Goal: Use online tool/utility: Utilize a website feature to perform a specific function

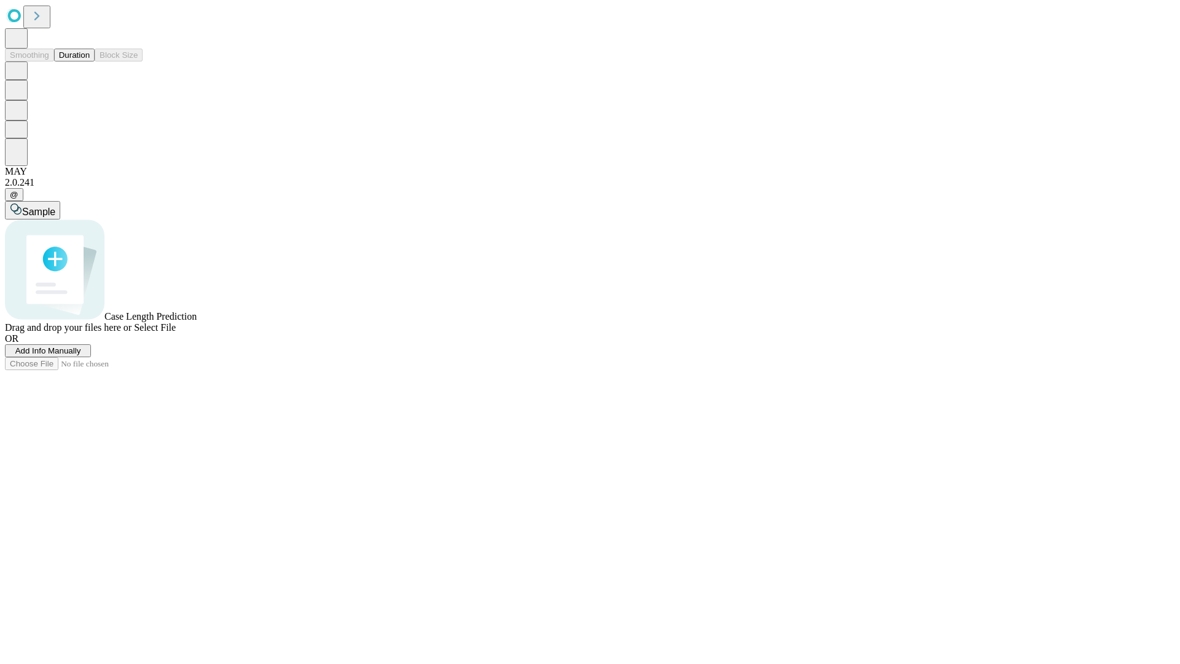
click at [90, 61] on button "Duration" at bounding box center [74, 55] width 41 height 13
click at [81, 355] on span "Add Info Manually" at bounding box center [48, 350] width 66 height 9
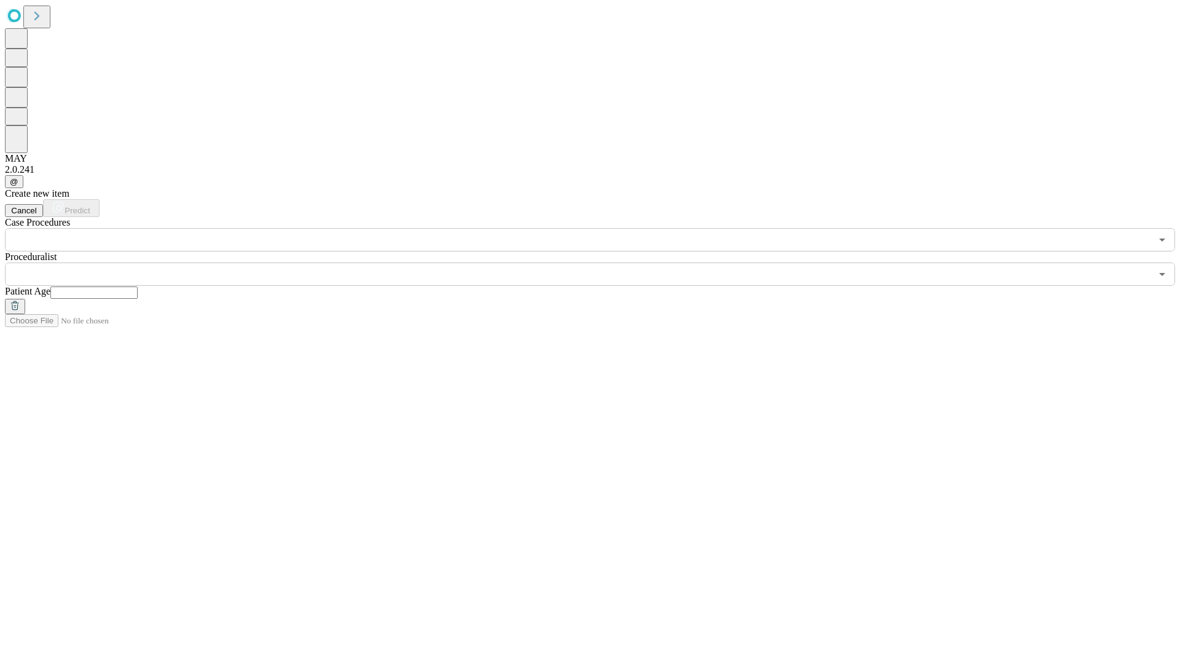
click at [138, 286] on input "text" at bounding box center [93, 292] width 87 height 12
type input "**"
click at [598, 262] on input "text" at bounding box center [578, 273] width 1146 height 23
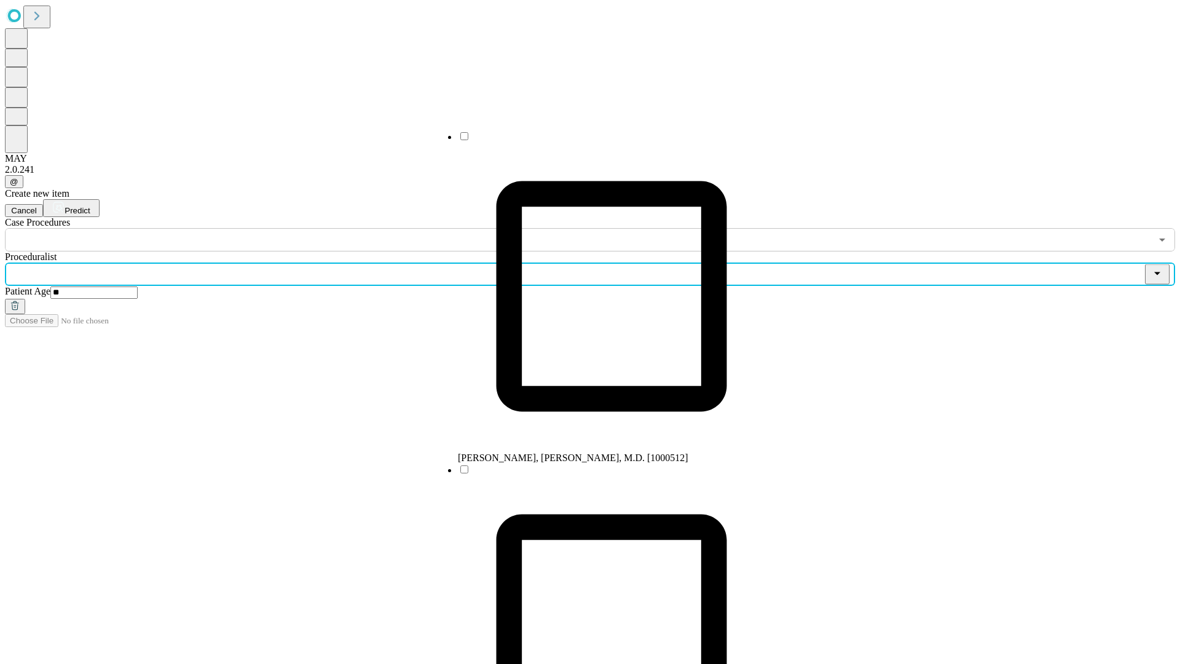
click at [599, 141] on li "[PERSON_NAME], [PERSON_NAME], M.D. [1000512]" at bounding box center [611, 296] width 307 height 333
click at [258, 228] on input "text" at bounding box center [578, 239] width 1146 height 23
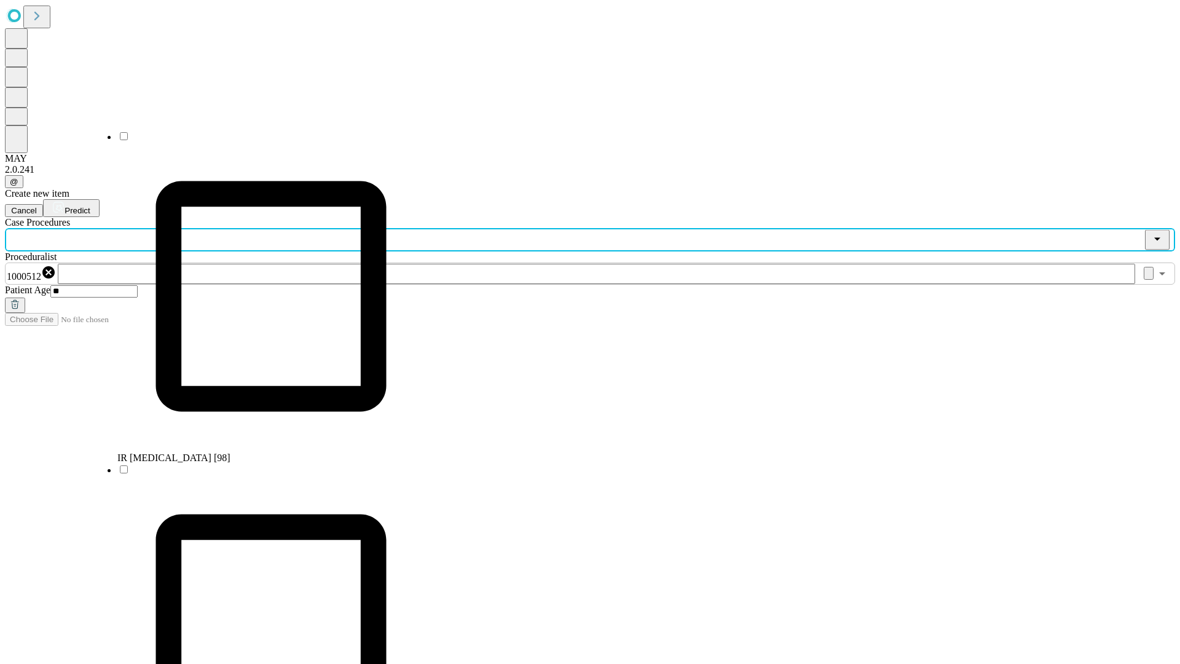
click at [259, 141] on li "IR [MEDICAL_DATA] [98]" at bounding box center [270, 296] width 307 height 333
click at [90, 206] on span "Predict" at bounding box center [77, 210] width 25 height 9
